Goal: Transaction & Acquisition: Purchase product/service

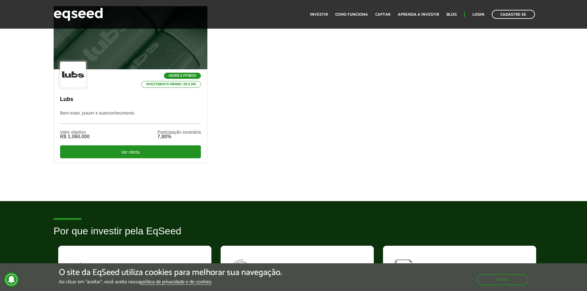
scroll to position [216, 0]
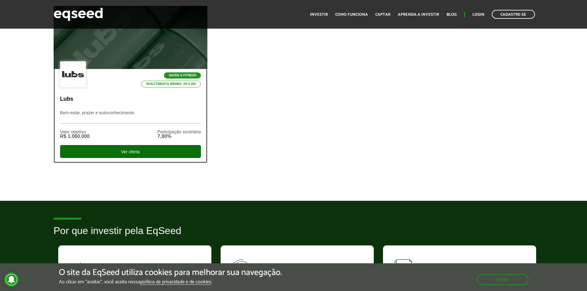
click at [144, 151] on div "Ver oferta" at bounding box center [130, 151] width 141 height 13
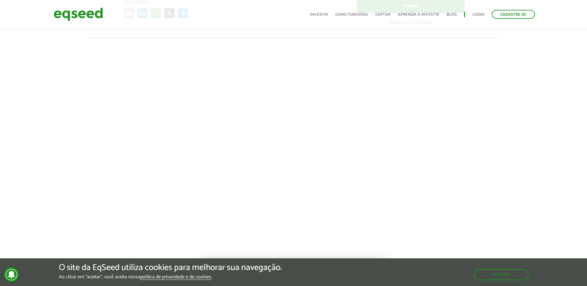
scroll to position [185, 0]
click at [476, 13] on link "Login" at bounding box center [478, 15] width 12 height 4
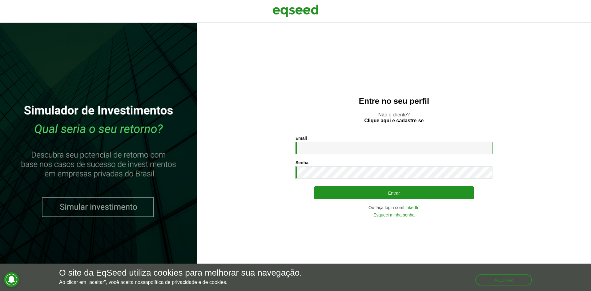
click at [335, 147] on input "Email *" at bounding box center [394, 148] width 197 height 12
type input "**********"
click at [314, 186] on button "Entrar" at bounding box center [394, 192] width 160 height 13
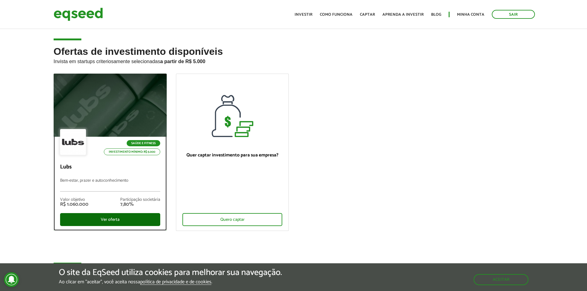
click at [145, 217] on div "Ver oferta" at bounding box center [110, 219] width 100 height 13
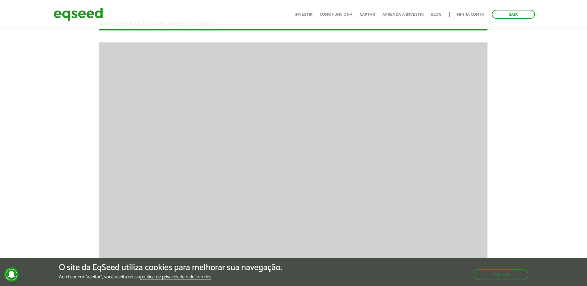
scroll to position [431, 0]
